Goal: Task Accomplishment & Management: Manage account settings

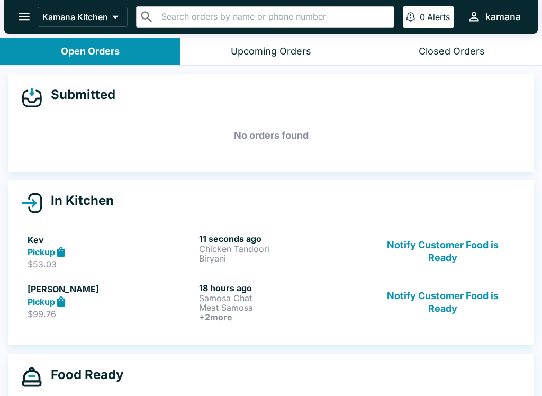
click at [245, 291] on h6 "18 hours ago" at bounding box center [282, 288] width 167 height 11
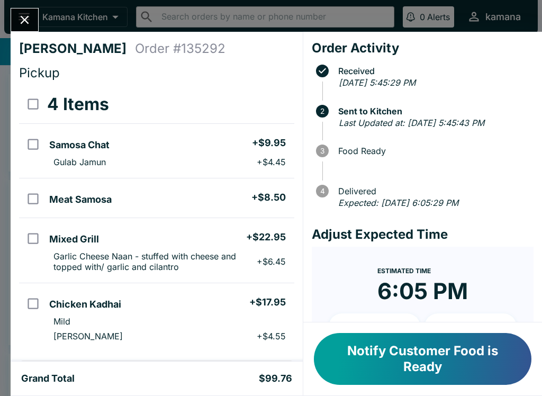
click at [16, 3] on div "[PERSON_NAME] Order # 135292 Pickup 4 Items Samosa Chat + $9.95 Gulab Jamun + $…" at bounding box center [271, 198] width 542 height 396
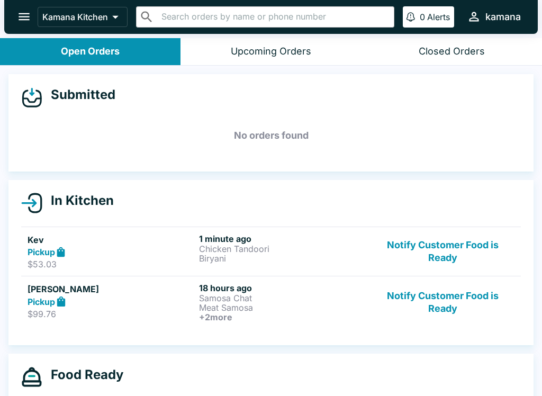
click at [450, 295] on button "Notify Customer Food is Ready" at bounding box center [442, 302] width 143 height 39
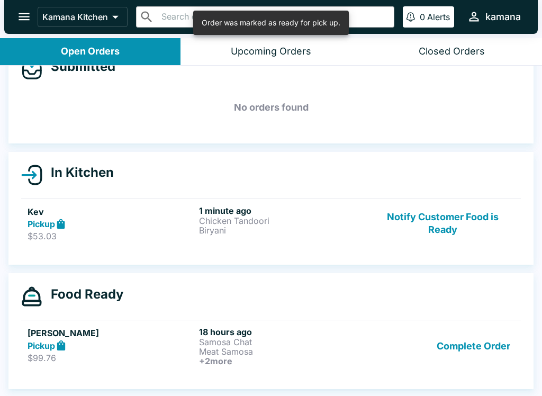
scroll to position [28, 0]
click at [461, 337] on button "Complete Order" at bounding box center [473, 346] width 82 height 39
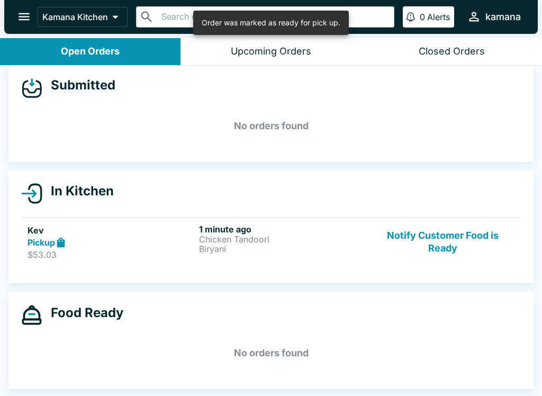
scroll to position [10, 0]
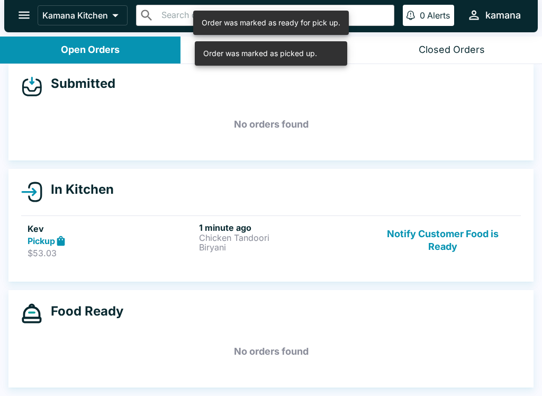
click at [330, 231] on h6 "1 minute ago" at bounding box center [282, 227] width 167 height 11
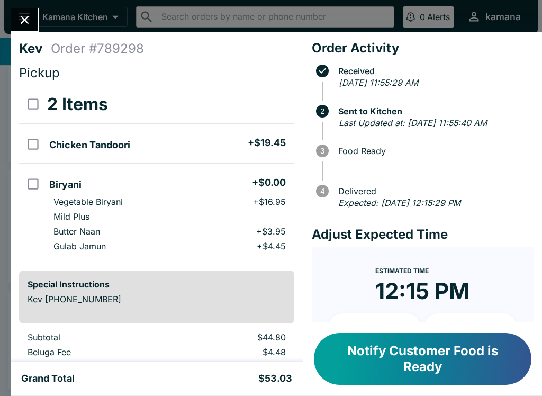
click at [22, 16] on icon "Close" at bounding box center [24, 20] width 14 height 14
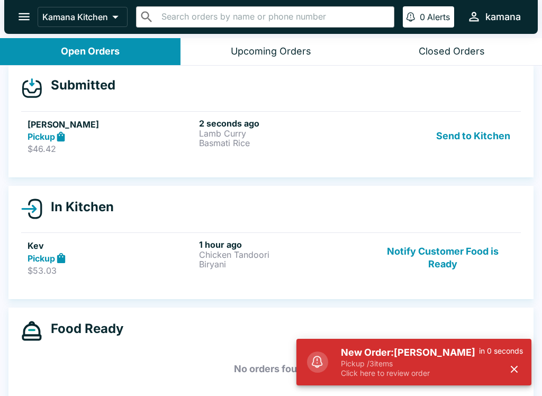
click at [481, 128] on button "Send to Kitchen" at bounding box center [473, 136] width 83 height 37
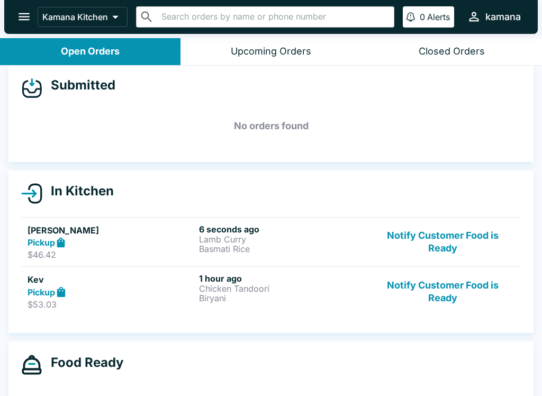
click at [268, 251] on p "Basmati Rice" at bounding box center [282, 249] width 167 height 10
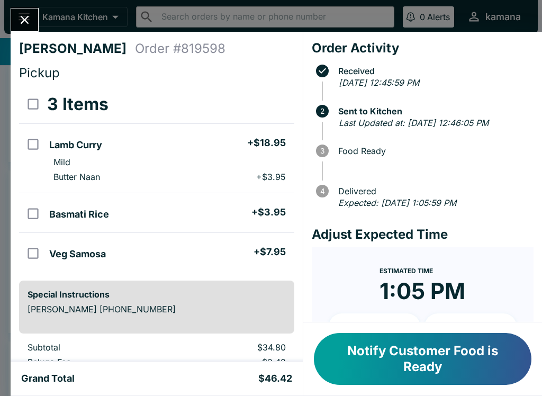
click at [35, 13] on button "Close" at bounding box center [24, 19] width 27 height 23
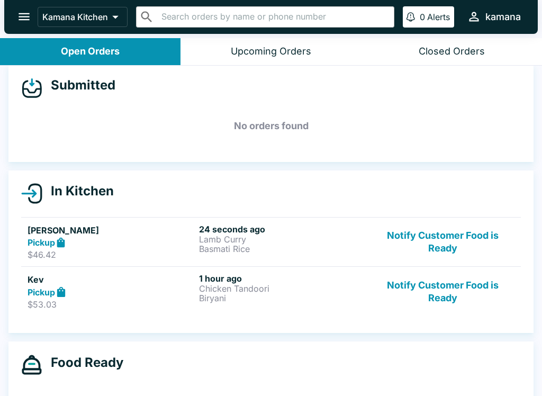
click at [51, 224] on h5 "[PERSON_NAME]" at bounding box center [111, 230] width 167 height 13
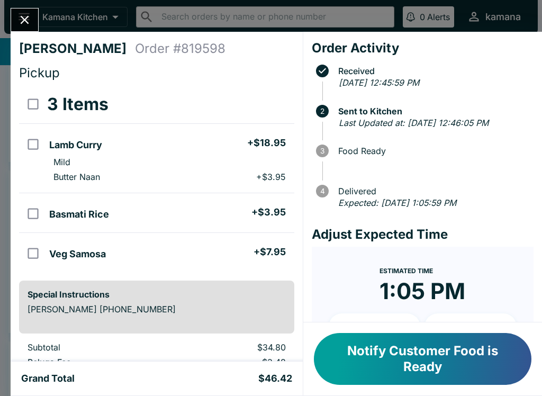
click at [59, 233] on td "Veg Samosa + $7.95" at bounding box center [169, 253] width 249 height 40
checkbox input "true"
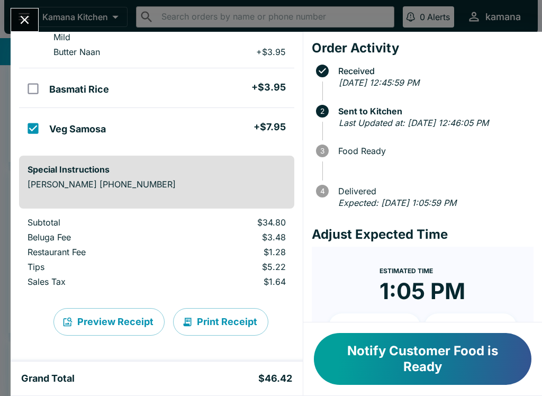
scroll to position [125, 0]
click at [235, 327] on button "Print Receipt" at bounding box center [220, 322] width 95 height 28
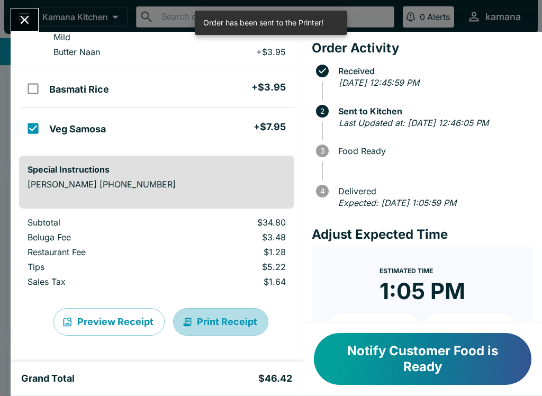
click at [234, 313] on button "Print Receipt" at bounding box center [220, 322] width 95 height 28
